Goal: Information Seeking & Learning: Learn about a topic

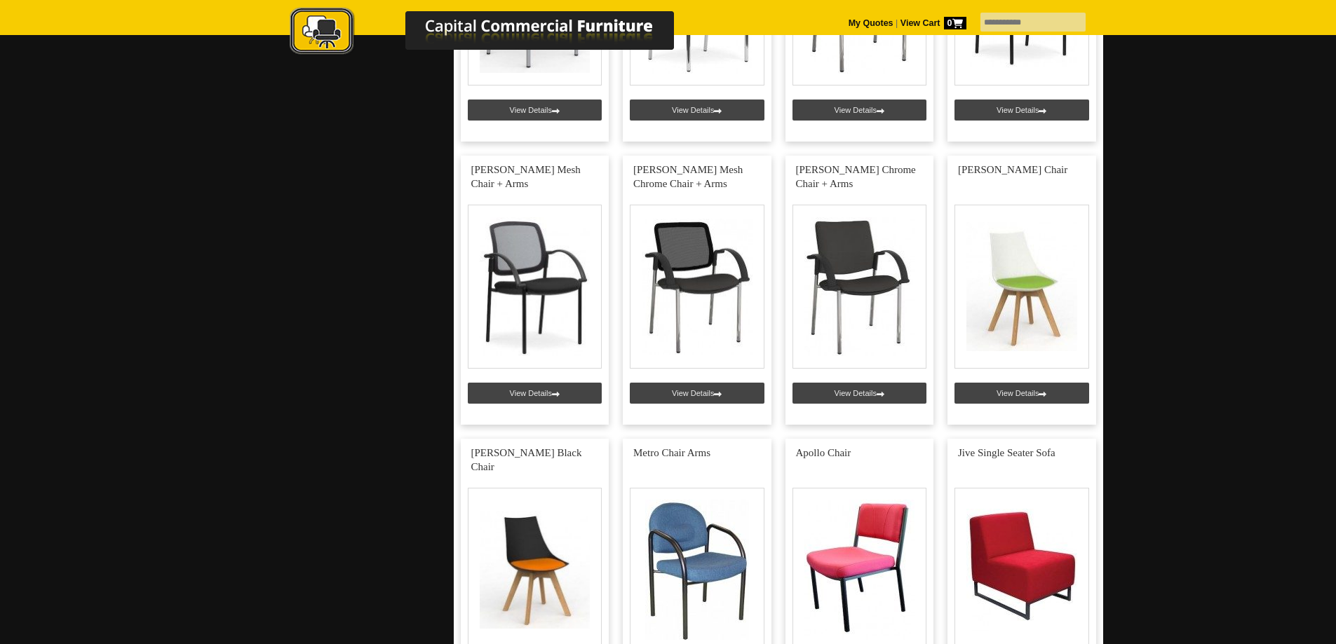
scroll to position [3085, 0]
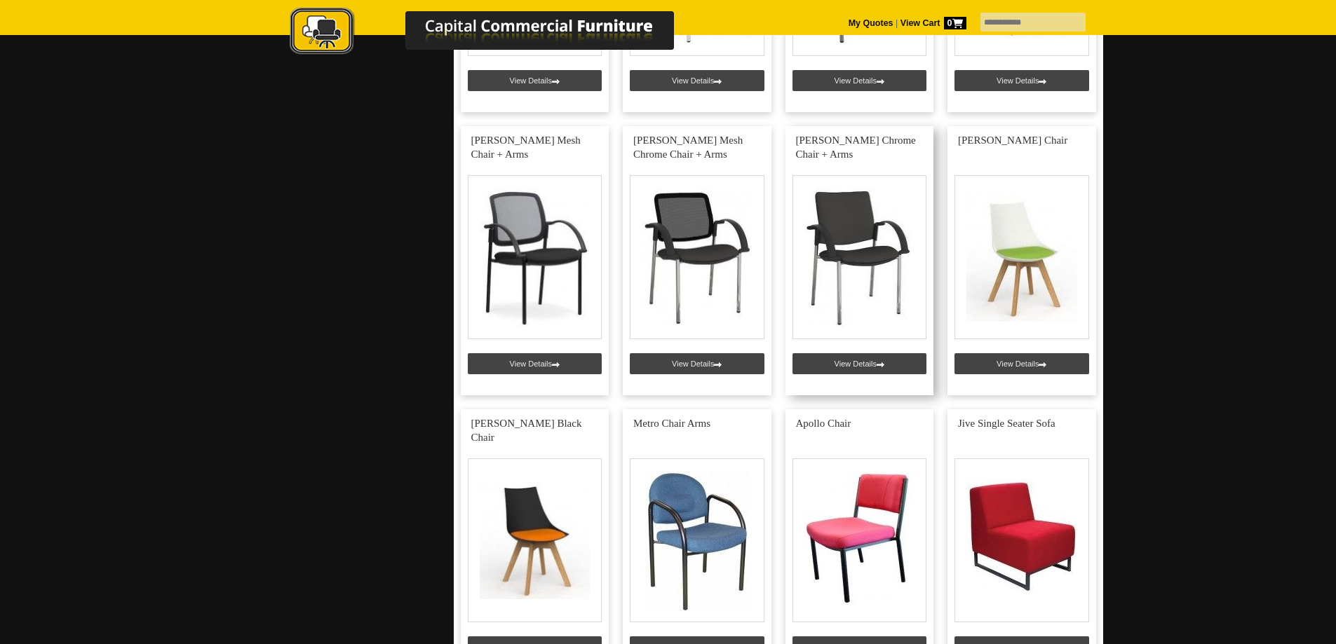
click at [853, 363] on link at bounding box center [859, 260] width 149 height 269
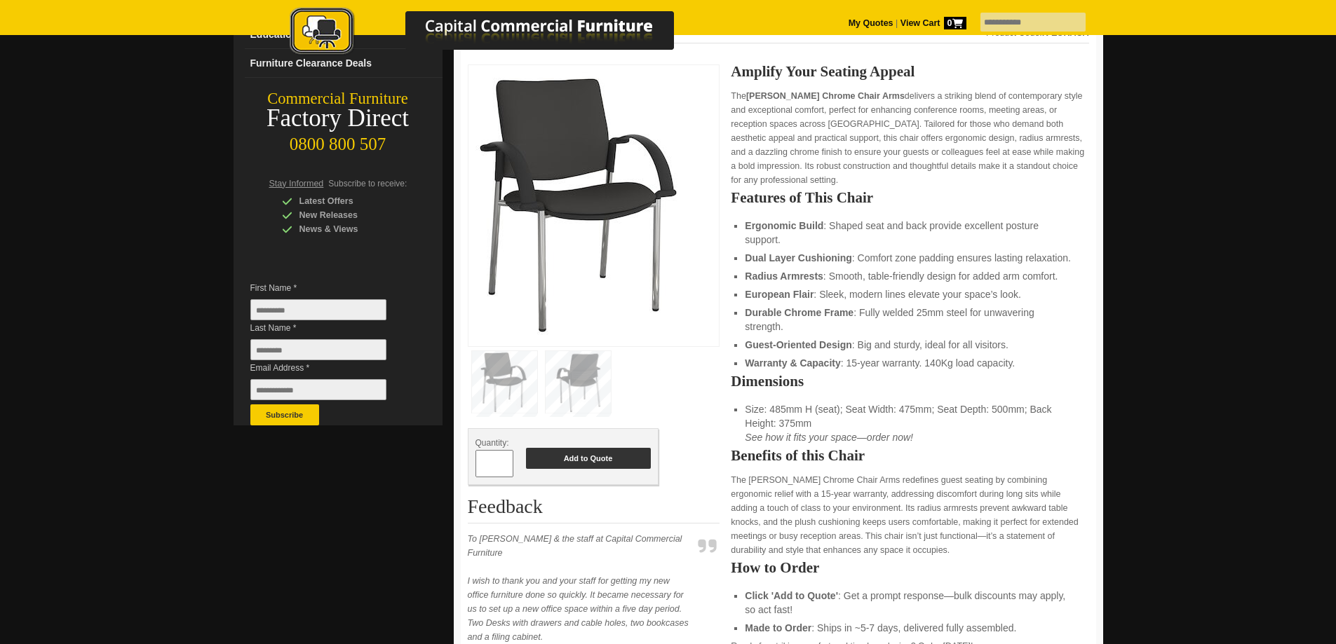
scroll to position [351, 0]
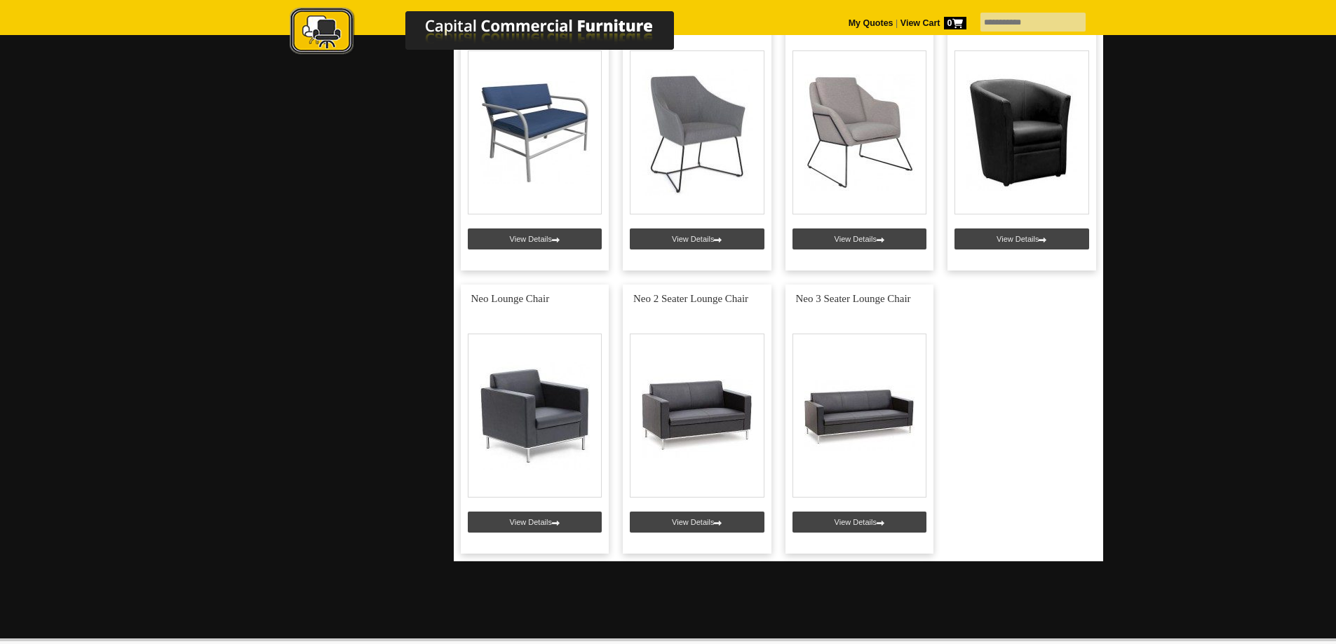
scroll to position [4627, 0]
